Goal: Navigation & Orientation: Find specific page/section

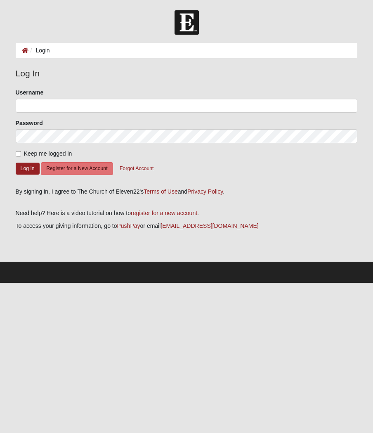
click at [16, 156] on input "Keep me logged in" at bounding box center [18, 153] width 5 height 5
checkbox input "true"
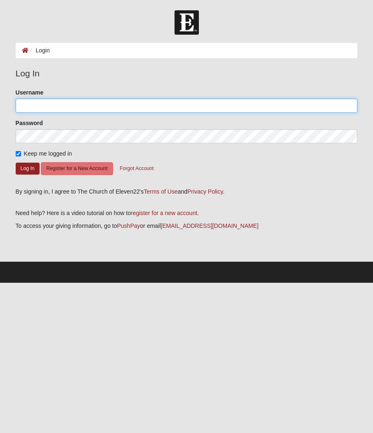
click at [60, 104] on input "Username" at bounding box center [187, 106] width 342 height 14
type input "SunnyTeresa"
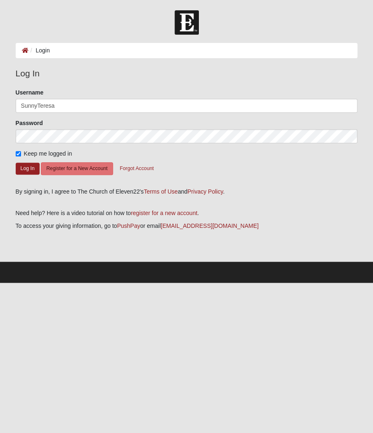
click at [27, 168] on button "Log In" at bounding box center [28, 169] width 24 height 12
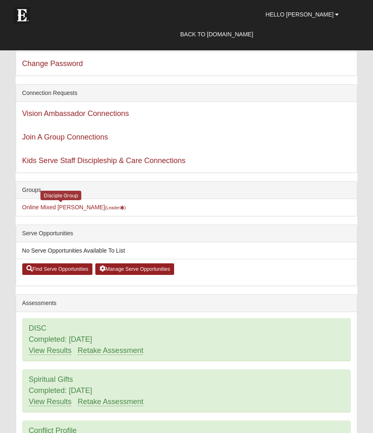
click at [55, 209] on link "Online Mixed Coker (Leader )" at bounding box center [74, 207] width 104 height 7
